Goal: Check status: Check status

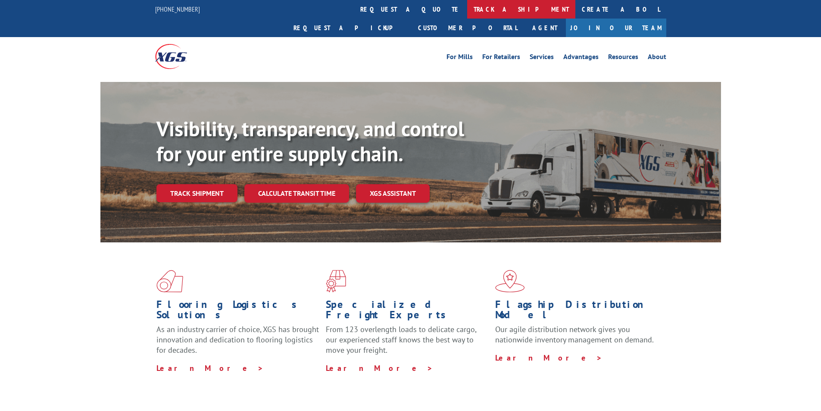
click at [467, 9] on link "track a shipment" at bounding box center [521, 9] width 108 height 19
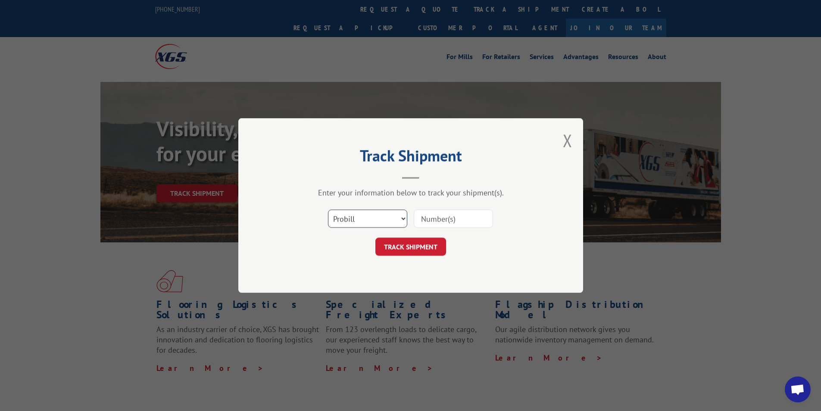
click at [402, 219] on select "Select category... Probill BOL PO" at bounding box center [367, 218] width 79 height 18
select select "bol"
click at [328, 209] on select "Select category... Probill BOL PO" at bounding box center [367, 218] width 79 height 18
click at [427, 217] on input at bounding box center [453, 218] width 79 height 18
type input "369612"
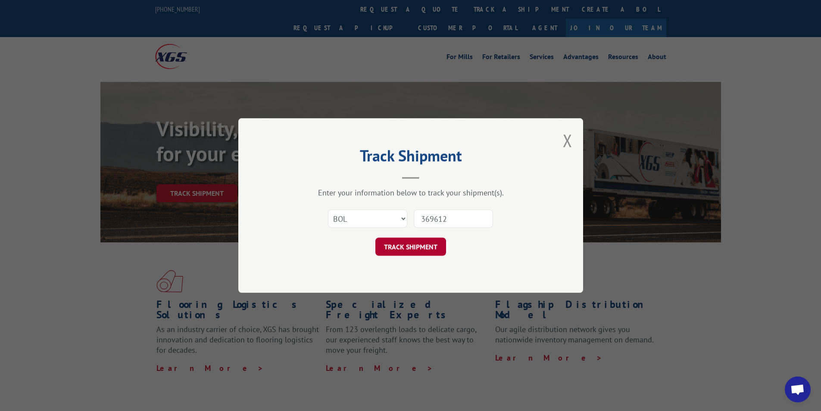
click at [410, 249] on button "TRACK SHIPMENT" at bounding box center [410, 246] width 71 height 18
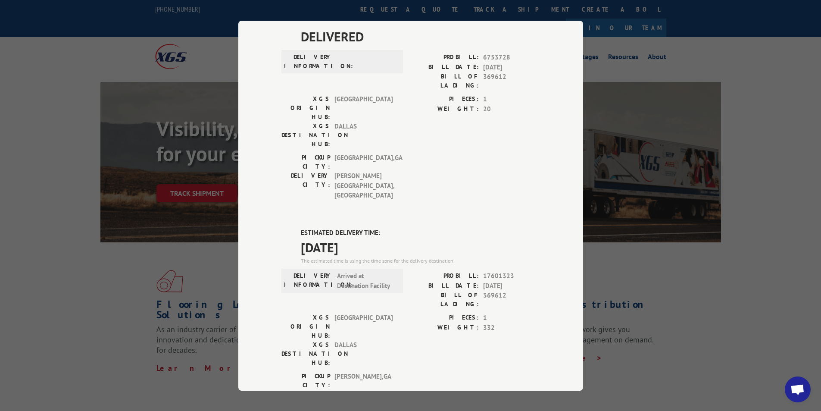
scroll to position [86, 0]
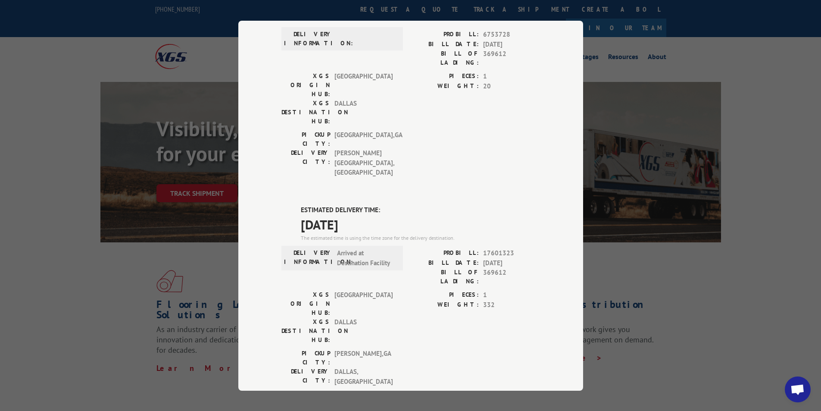
click at [775, 62] on div "Track Shipment DELIVERED DELIVERY INFORMATION: PROBILL: 6753728 BILL DATE: [DAT…" at bounding box center [410, 205] width 821 height 411
